Goal: Task Accomplishment & Management: Manage account settings

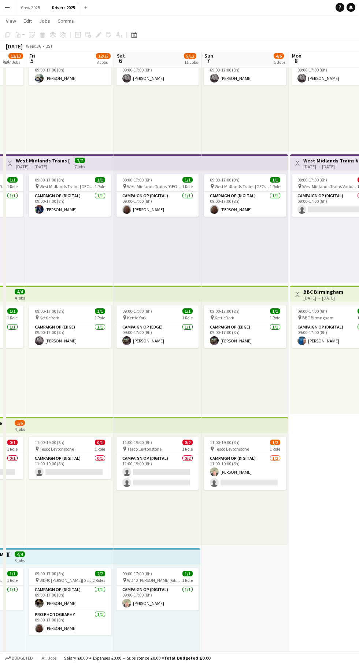
scroll to position [63, 0]
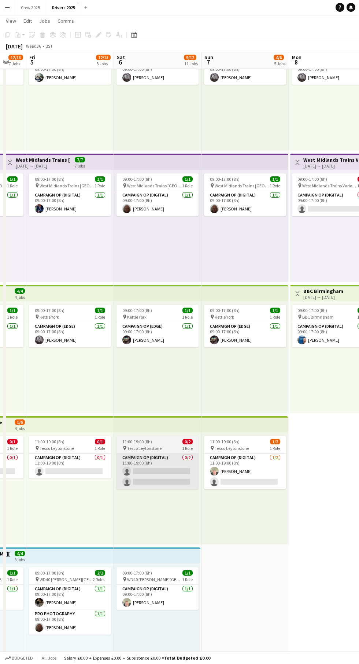
click at [158, 485] on app-card-role "Campaign Op (Digital) 0/2 11:00-19:00 (8h) single-neutral-actions single-neutra…" at bounding box center [158, 471] width 82 height 36
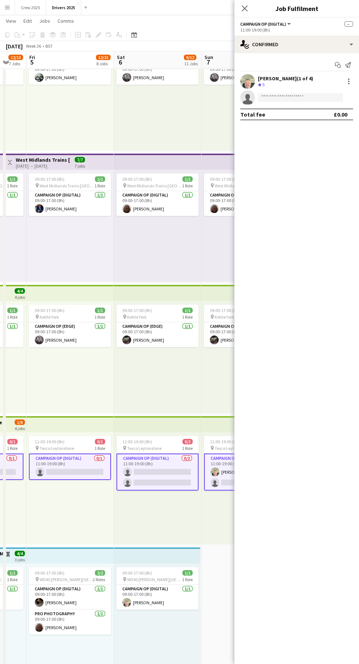
click at [159, 478] on app-card-role "Campaign Op (Digital) 0/2 11:00-19:00 (8h) single-neutral-actions single-neutra…" at bounding box center [158, 471] width 82 height 37
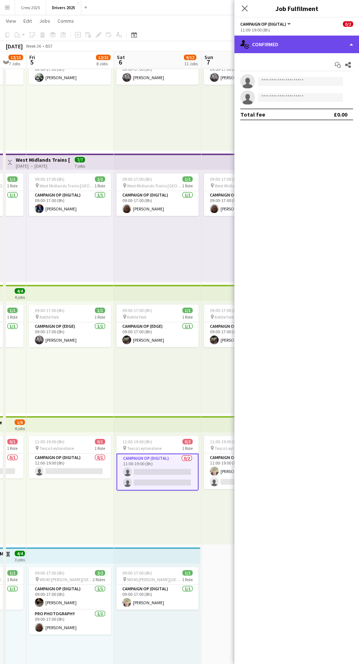
click at [309, 42] on div "single-neutral-actions-check-2 Confirmed" at bounding box center [297, 45] width 125 height 18
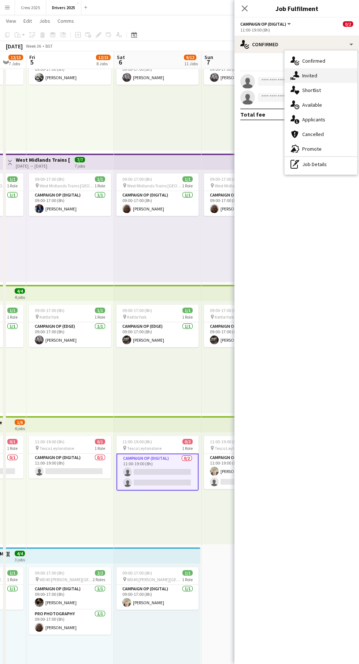
click at [323, 73] on div "single-neutral-actions-share-1 Invited" at bounding box center [321, 75] width 73 height 15
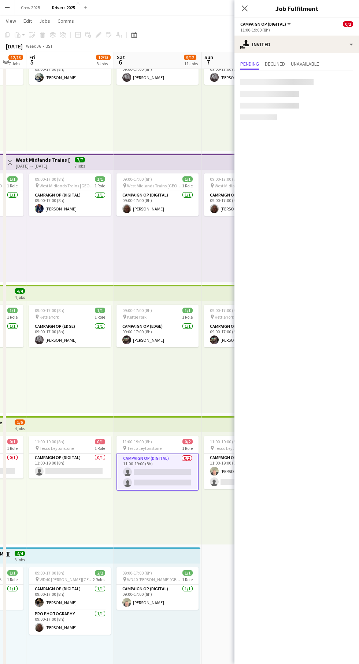
click at [293, 91] on div at bounding box center [269, 94] width 59 height 6
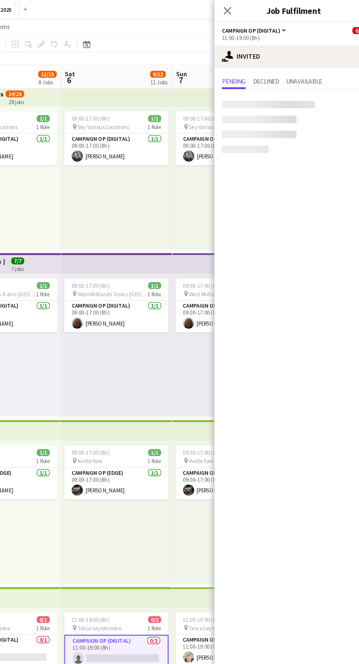
scroll to position [15, 0]
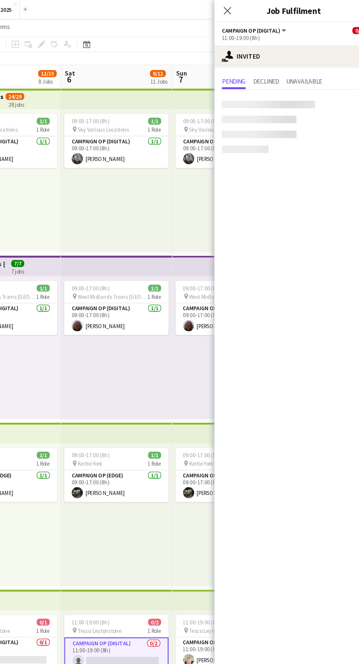
click at [284, 94] on div at bounding box center [269, 94] width 59 height 6
